Goal: Obtain resource: Obtain resource

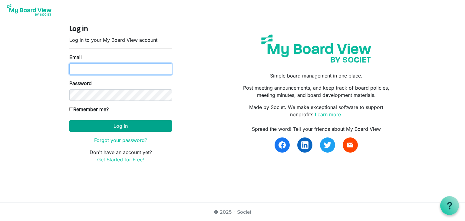
type input "[EMAIL_ADDRESS][DOMAIN_NAME]"
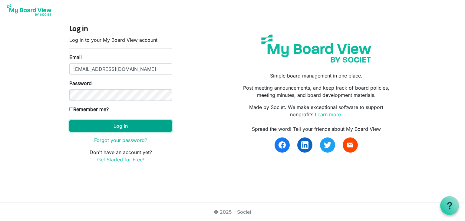
click at [100, 128] on button "Log in" at bounding box center [120, 126] width 103 height 12
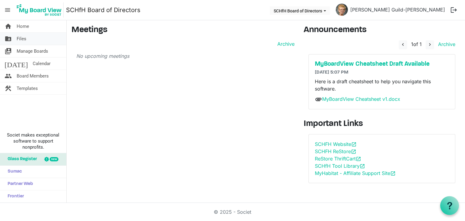
click at [30, 41] on link "folder_shared Files" at bounding box center [33, 39] width 66 height 12
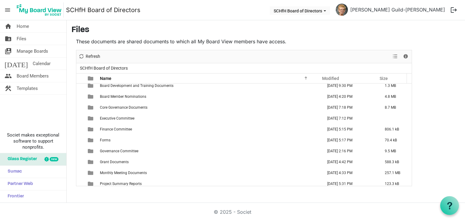
scroll to position [17, 0]
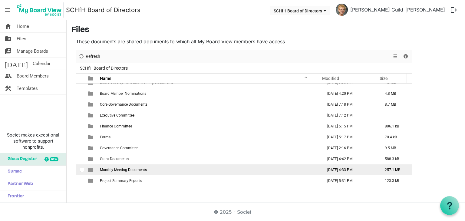
click at [124, 172] on td "Monthly Meeting Documents" at bounding box center [209, 169] width 223 height 11
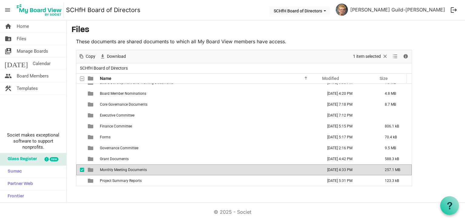
click at [124, 172] on td "Monthly Meeting Documents" at bounding box center [209, 169] width 223 height 11
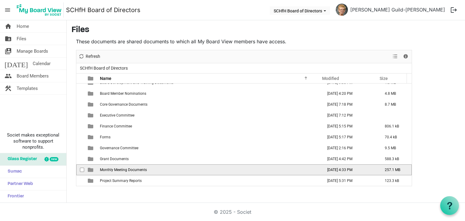
click at [124, 172] on td "Monthly Meeting Documents" at bounding box center [209, 169] width 223 height 11
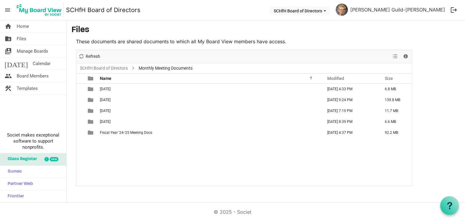
scroll to position [0, 0]
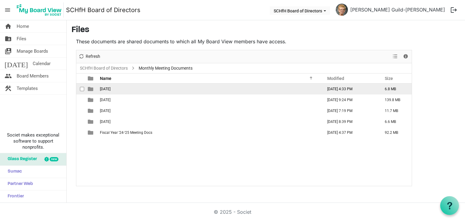
click at [111, 89] on span "[DATE]" at bounding box center [105, 89] width 11 height 4
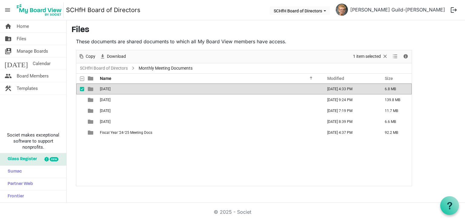
click at [111, 89] on span "[DATE]" at bounding box center [105, 89] width 11 height 4
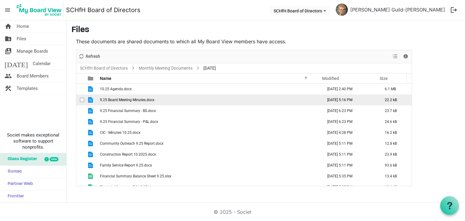
click at [139, 100] on span "9.25 Board Meeting Minutes.docx" at bounding box center [127, 100] width 55 height 4
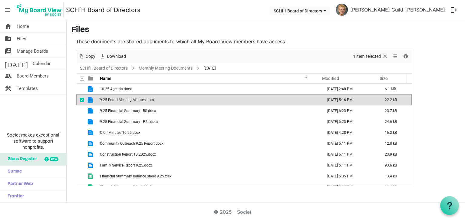
click at [139, 100] on span "9.25 Board Meeting Minutes.docx" at bounding box center [127, 100] width 55 height 4
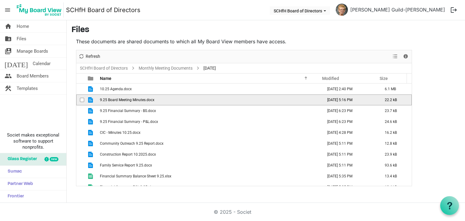
click at [139, 100] on span "9.25 Board Meeting Minutes.docx" at bounding box center [127, 100] width 55 height 4
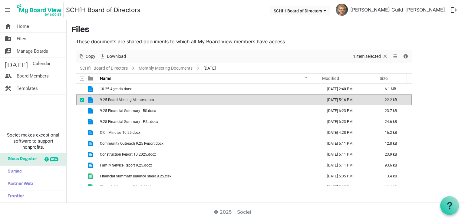
click at [204, 101] on td "9.25 Board Meeting Minutes.docx" at bounding box center [209, 99] width 223 height 11
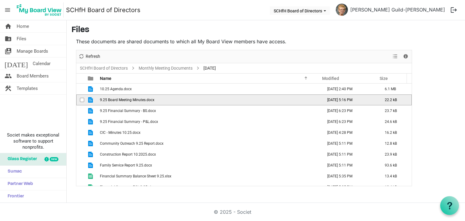
click at [204, 101] on td "9.25 Board Meeting Minutes.docx" at bounding box center [209, 99] width 223 height 11
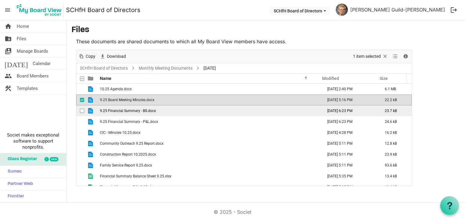
click at [136, 110] on span "9.25 Financial Summary - BS.docx" at bounding box center [128, 111] width 56 height 4
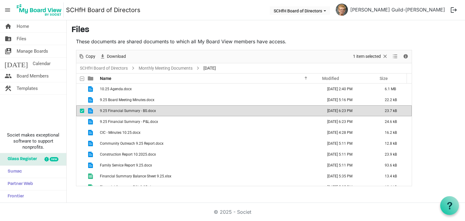
click at [136, 110] on span "9.25 Financial Summary - BS.docx" at bounding box center [128, 111] width 56 height 4
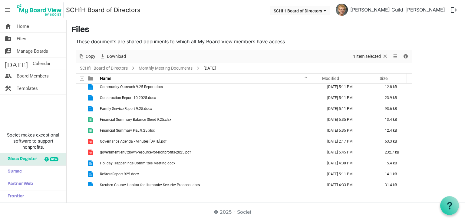
scroll to position [61, 0]
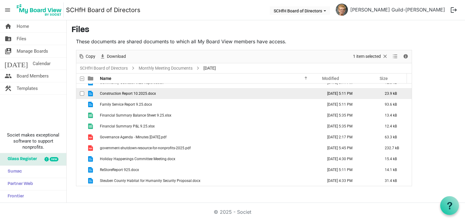
click at [190, 92] on td "Construction Report 10.2025.docx" at bounding box center [209, 93] width 223 height 11
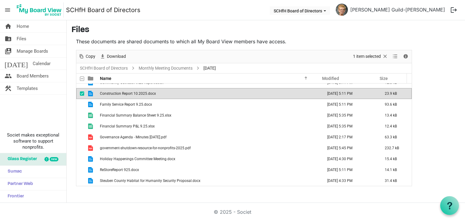
click at [190, 92] on td "Construction Report 10.2025.docx" at bounding box center [209, 93] width 223 height 11
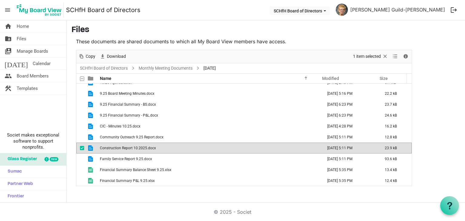
scroll to position [0, 0]
